Goal: Download file/media

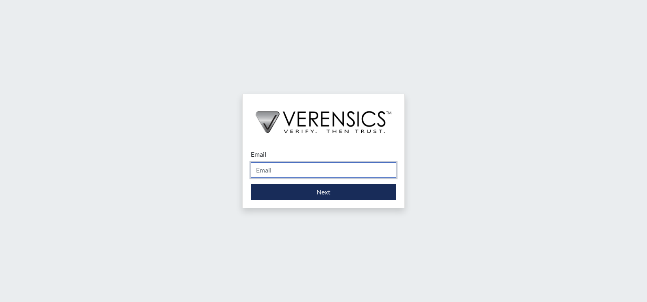
drag, startPoint x: 304, startPoint y: 169, endPoint x: 303, endPoint y: 174, distance: 4.6
click at [303, 173] on input "Email" at bounding box center [324, 170] width 146 height 15
type input "[EMAIL_ADDRESS][PERSON_NAME][DOMAIN_NAME]"
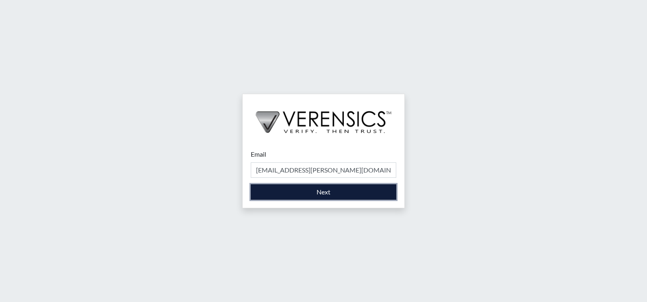
click at [301, 192] on button "Next" at bounding box center [324, 192] width 146 height 15
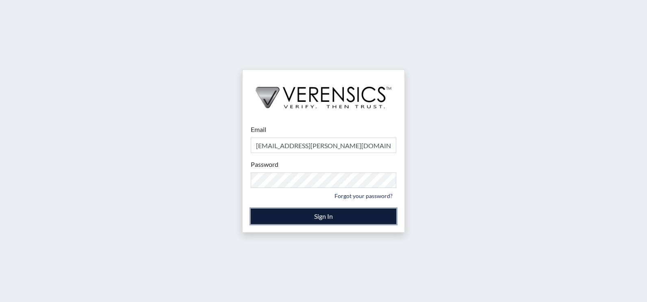
click at [311, 218] on button "Sign In" at bounding box center [324, 216] width 146 height 15
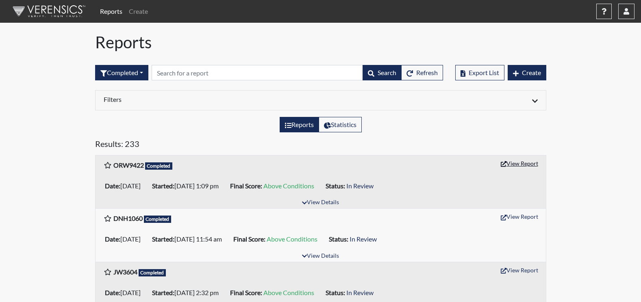
click at [525, 162] on button "View Report" at bounding box center [519, 163] width 45 height 13
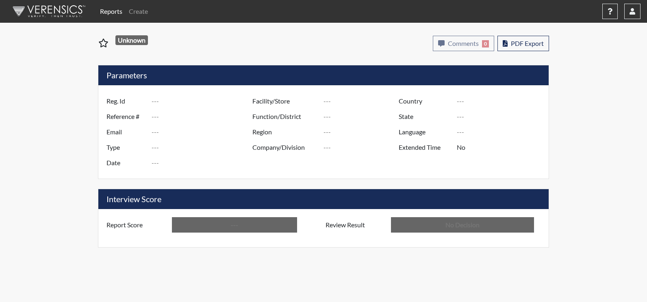
type input "ORW9422"
type input "51342"
type input "---"
type input "Corrections Pre-Employment"
type input "[DATE]"
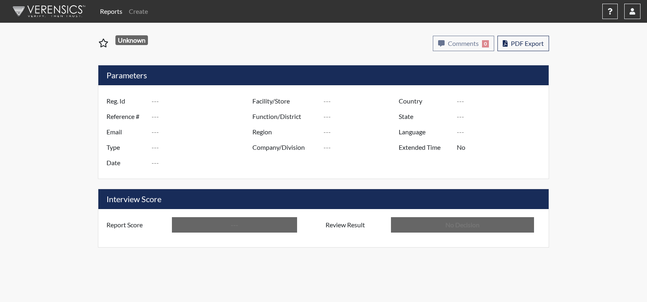
type input "Augusta SMP"
type input "[GEOGRAPHIC_DATA]"
type input "[US_STATE]"
type input "English"
type input "Above Conditions"
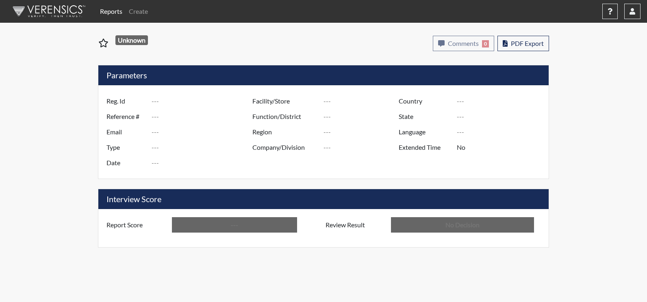
type input "In Review"
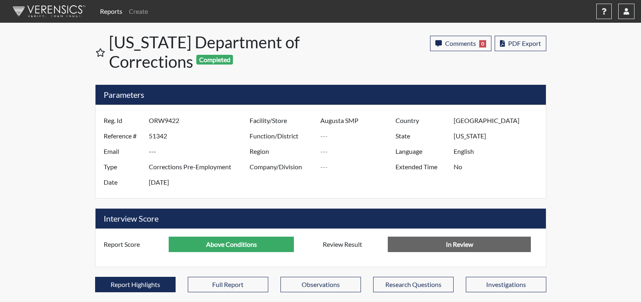
scroll to position [135, 338]
click at [519, 41] on span "PDF Export" at bounding box center [524, 43] width 33 height 8
